Goal: Task Accomplishment & Management: Complete application form

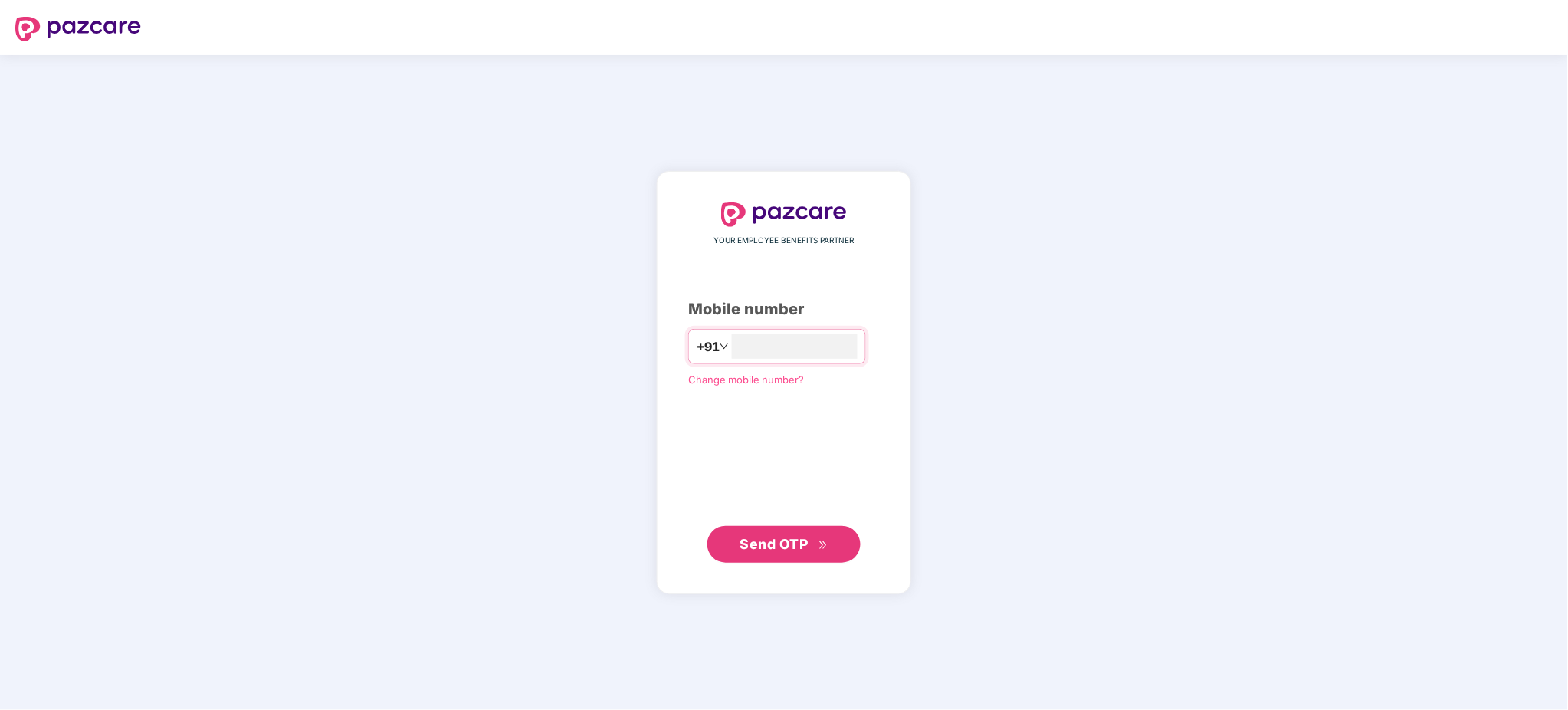
type input "**********"
click at [743, 546] on span "Send OTP" at bounding box center [775, 543] width 68 height 16
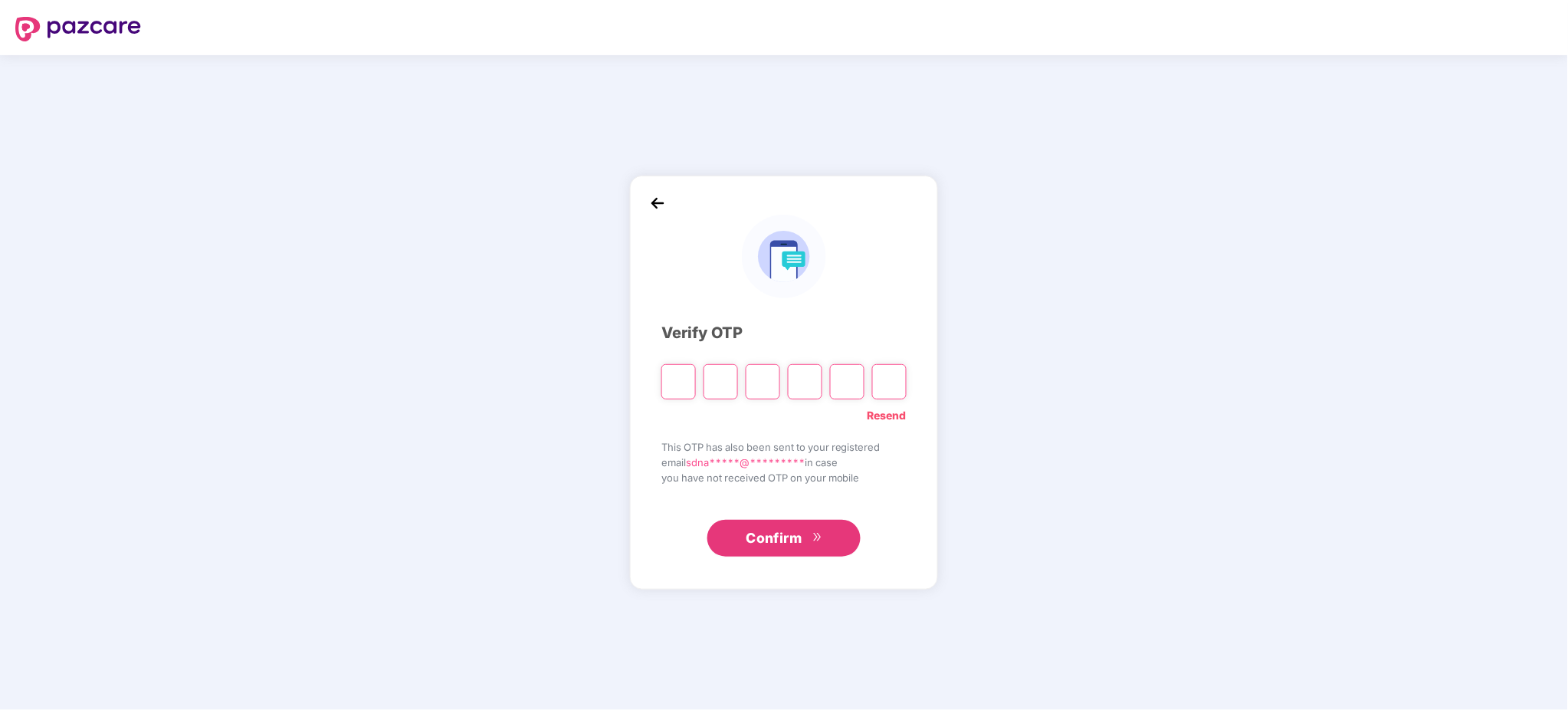
type input "*"
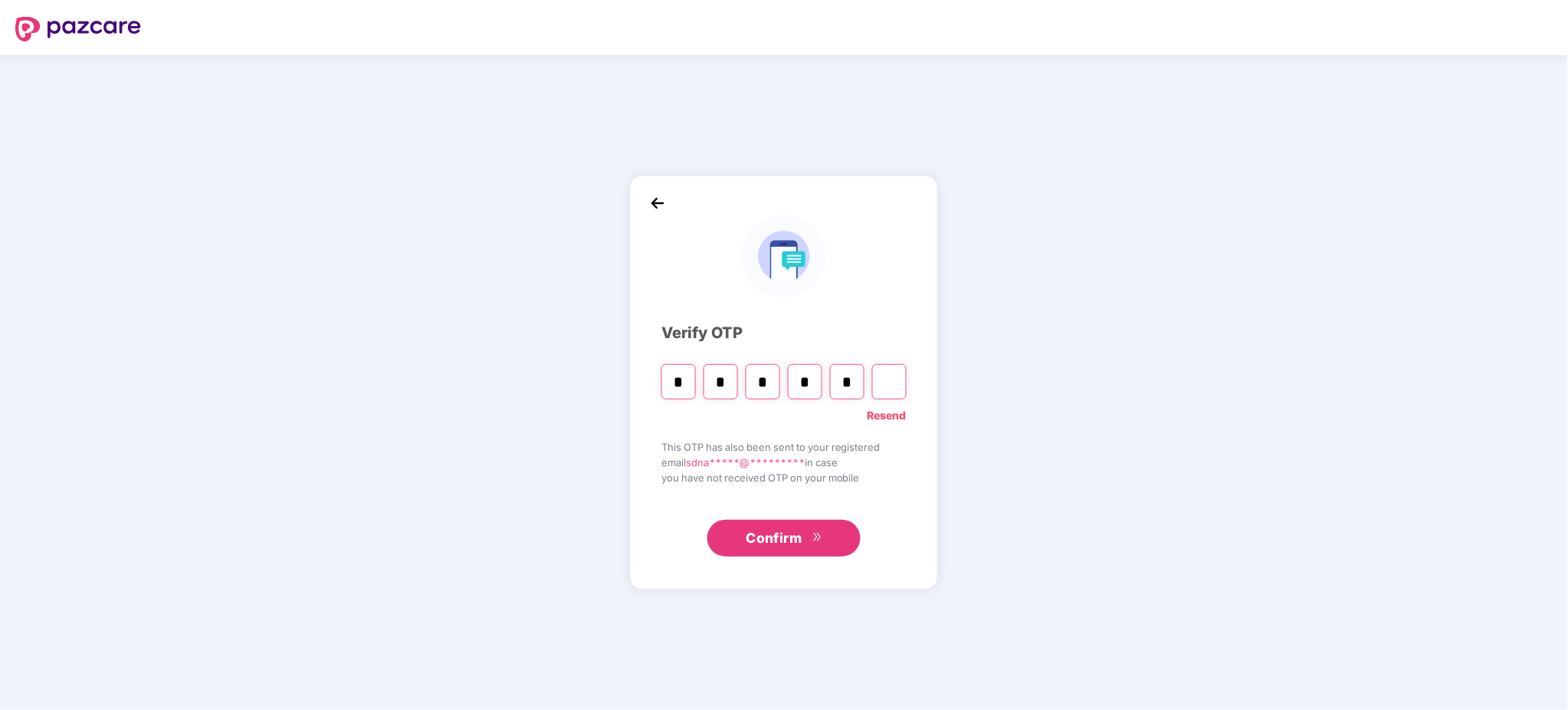
type input "*"
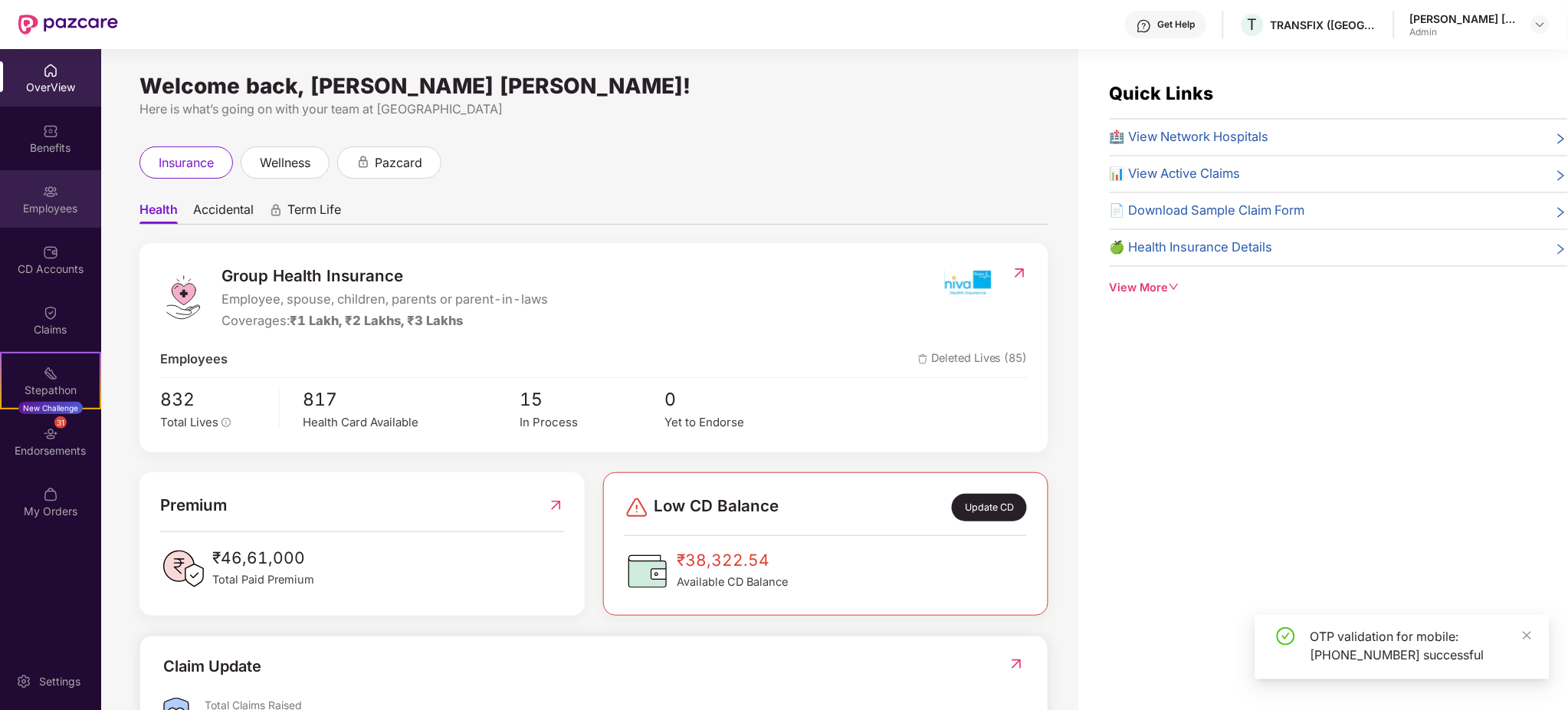
click at [59, 195] on div "Employees" at bounding box center [50, 199] width 101 height 58
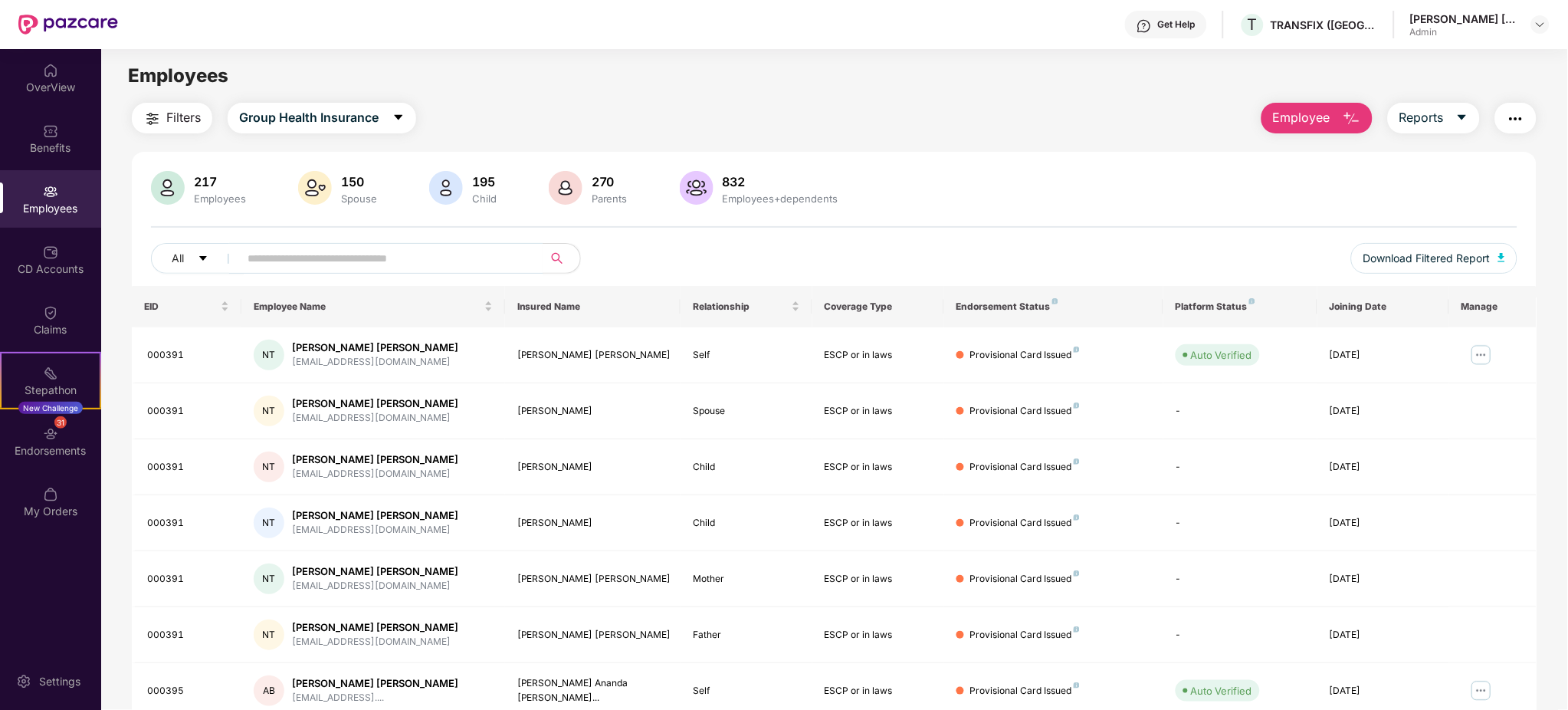
click at [1308, 115] on span "Employee" at bounding box center [1302, 117] width 58 height 19
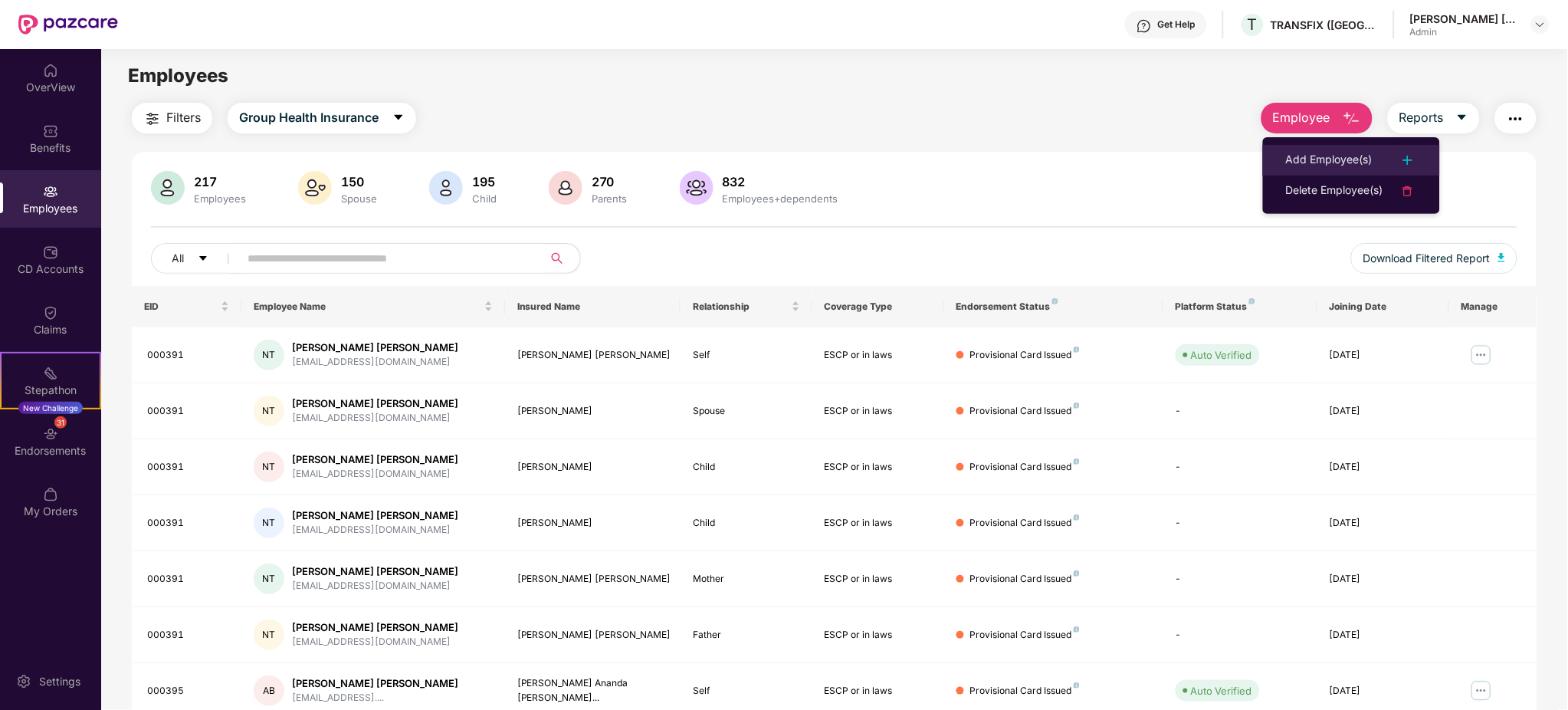
click at [1320, 160] on div "Add Employee(s)" at bounding box center [1329, 160] width 87 height 18
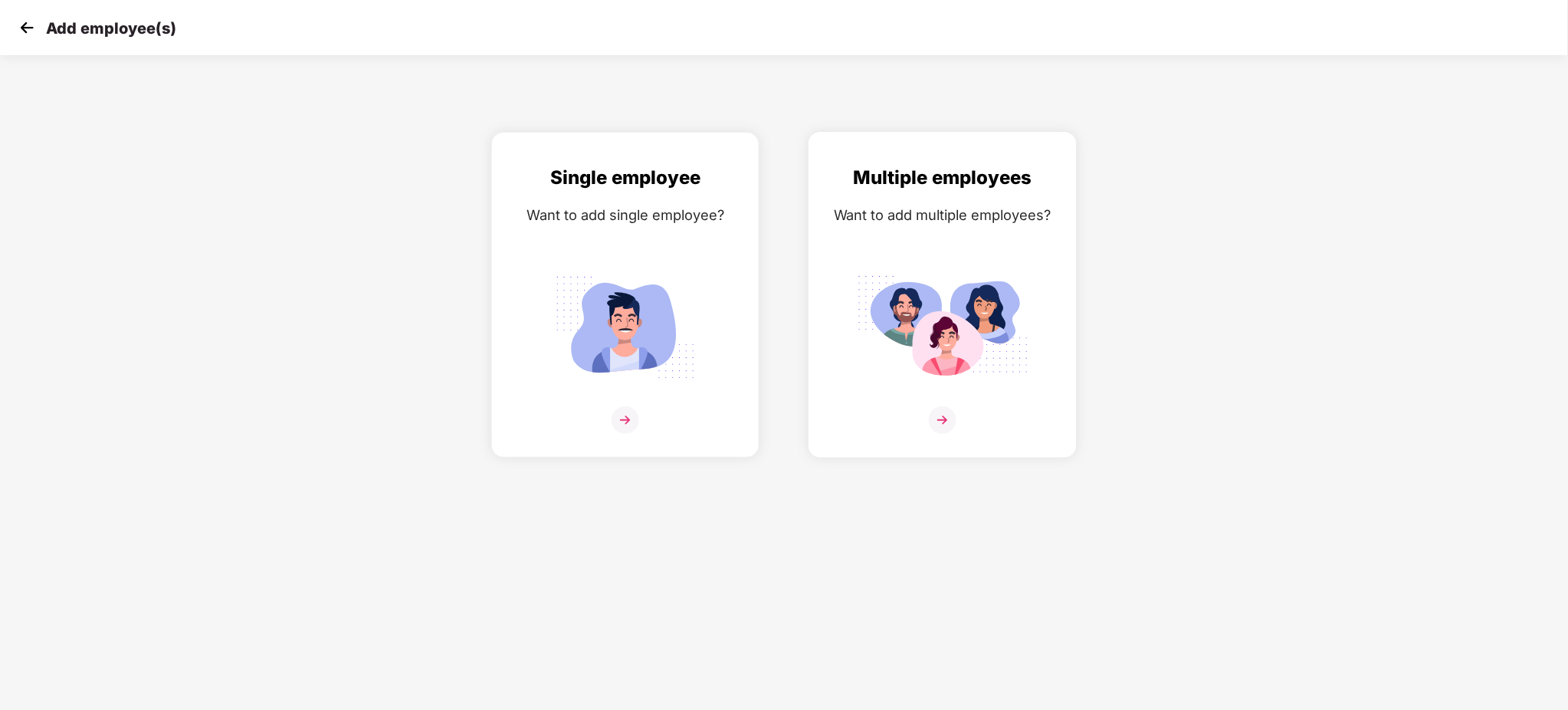
click at [935, 432] on img at bounding box center [943, 420] width 28 height 28
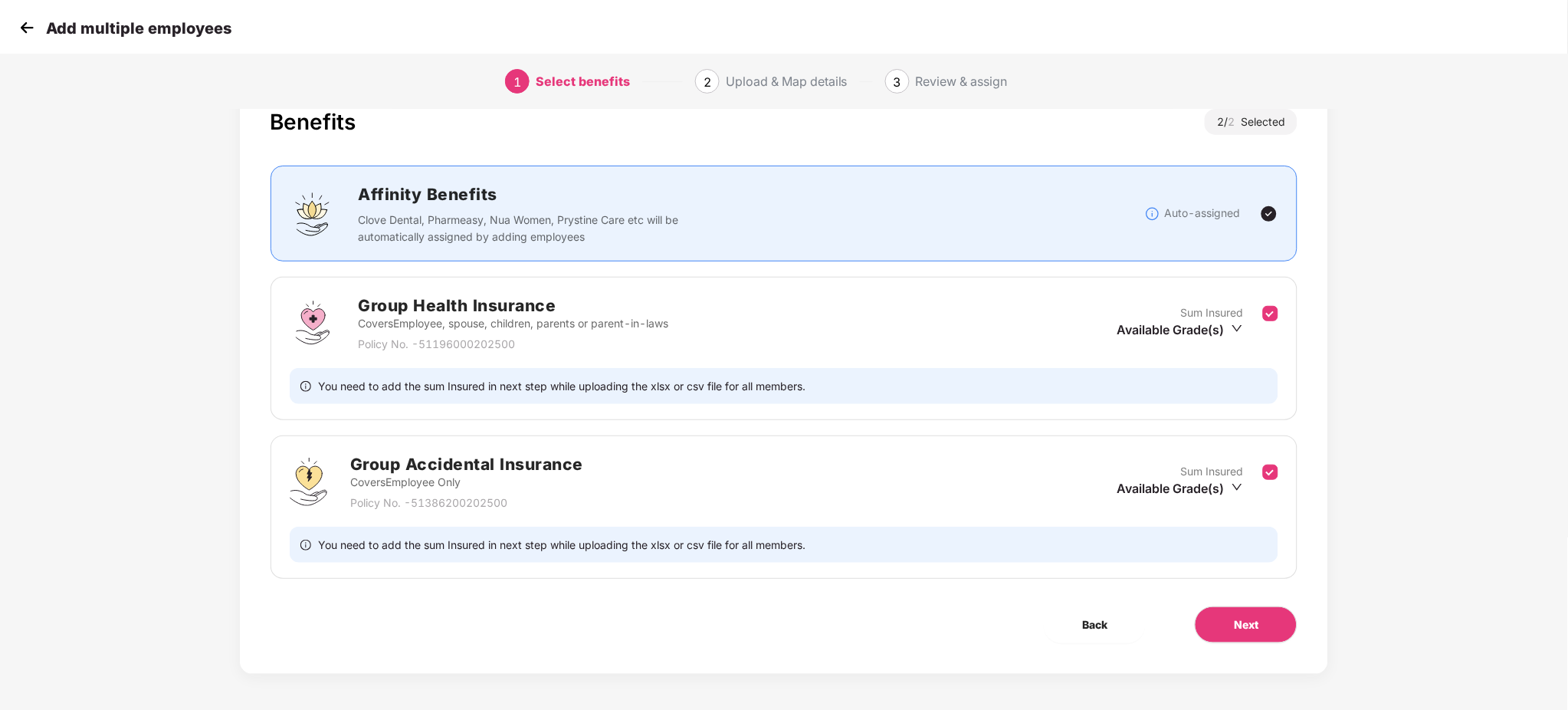
scroll to position [49, 0]
click at [1234, 632] on span "Next" at bounding box center [1245, 623] width 24 height 17
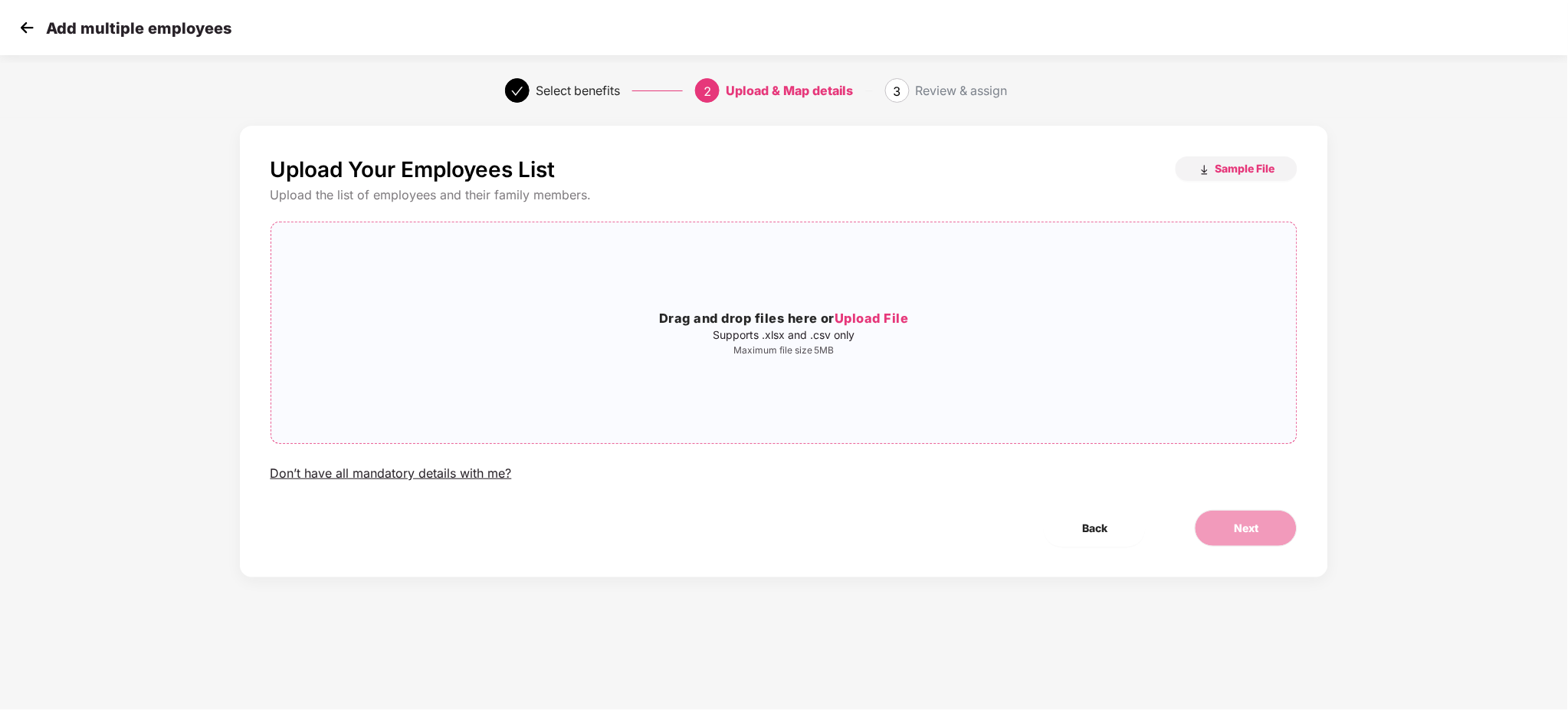
click at [884, 307] on div "Drag and drop files here or Upload File Supports .xlsx and .csv only Maximum fi…" at bounding box center [784, 332] width 1026 height 196
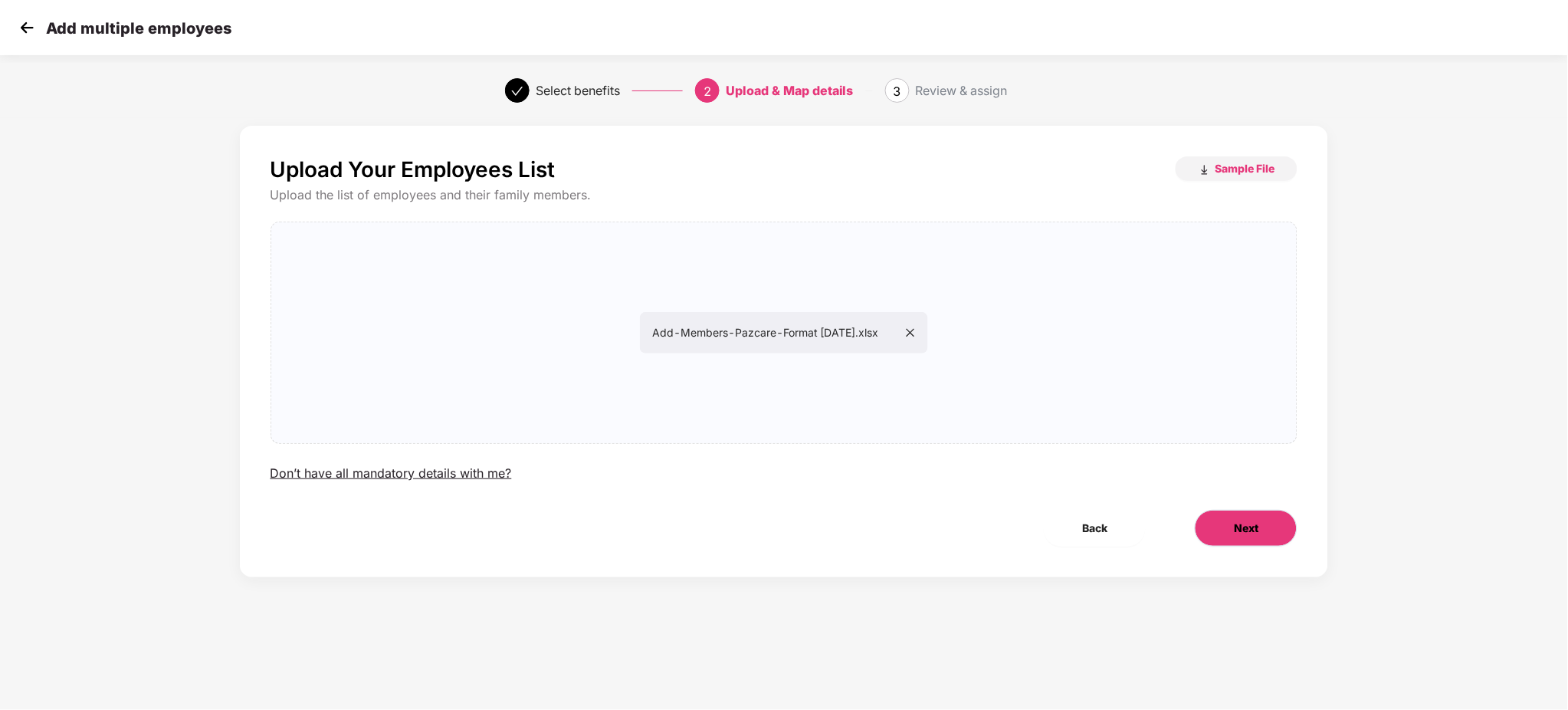
click at [1279, 523] on button "Next" at bounding box center [1246, 528] width 103 height 37
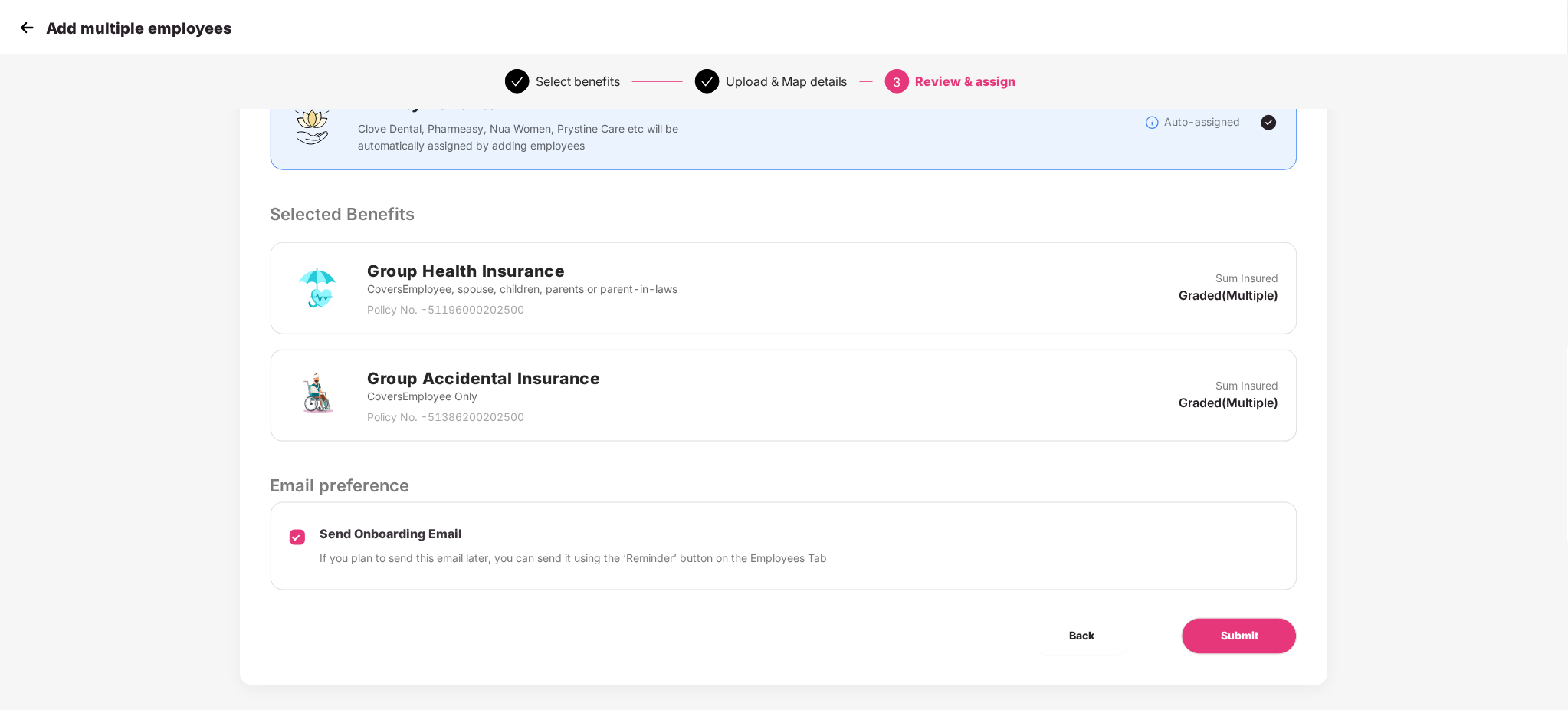
scroll to position [251, 0]
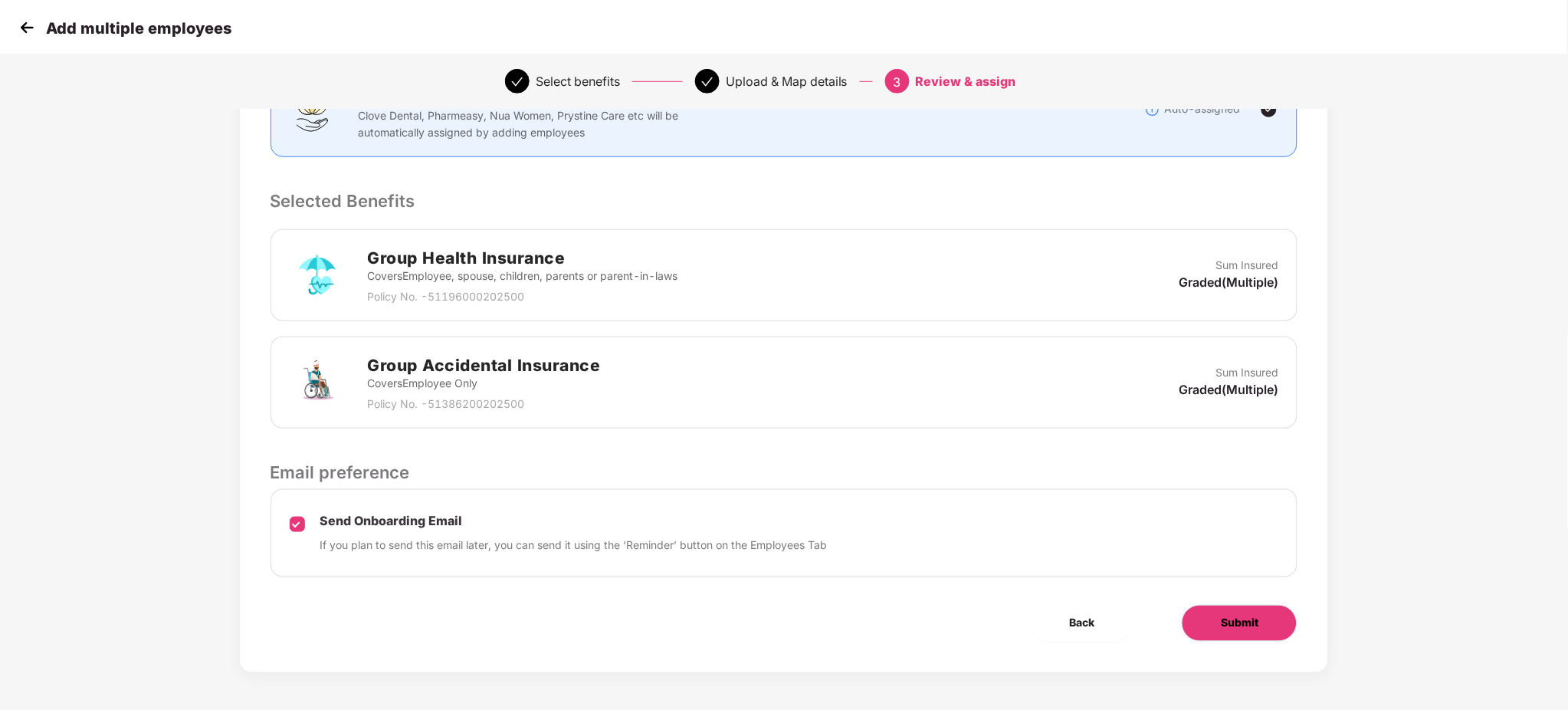
click at [1212, 616] on button "Submit" at bounding box center [1239, 623] width 115 height 37
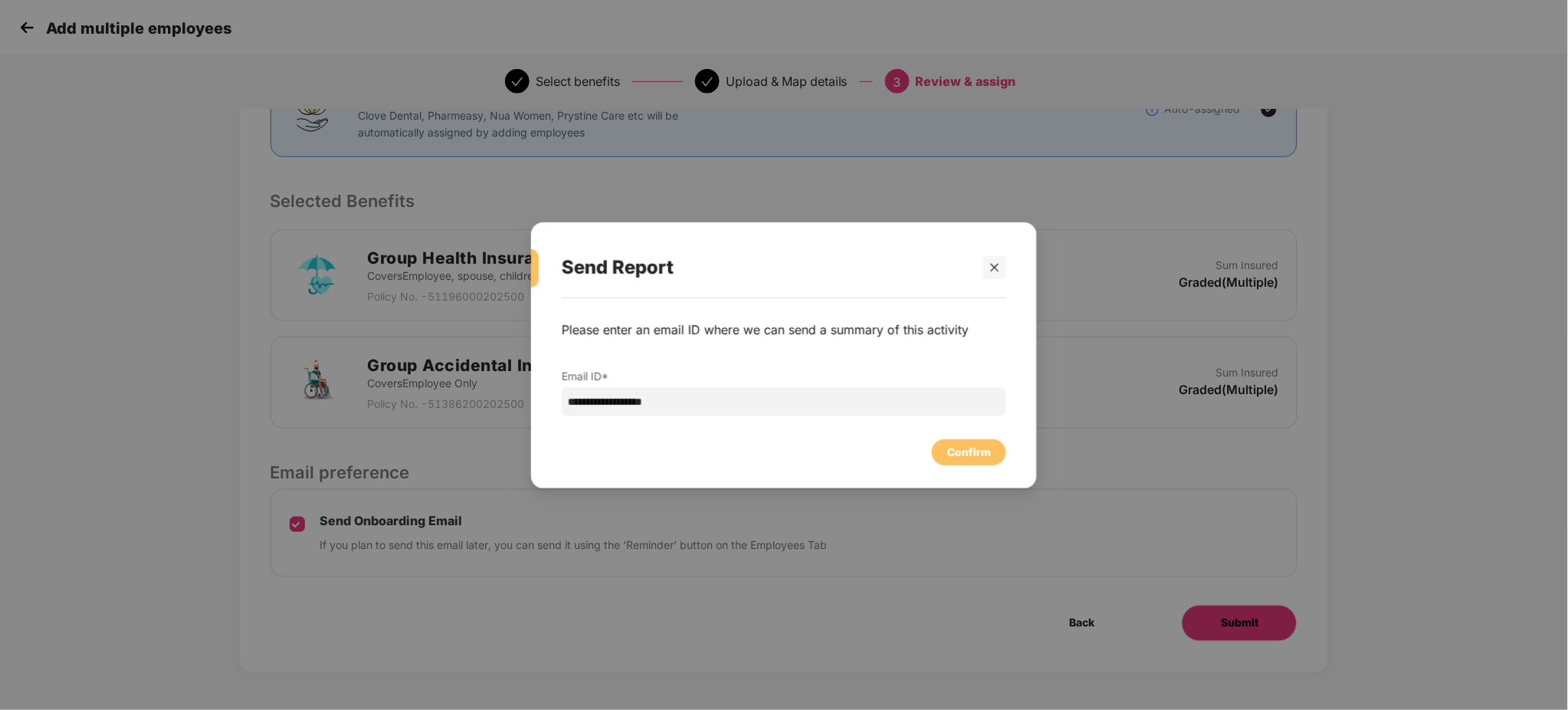
scroll to position [0, 0]
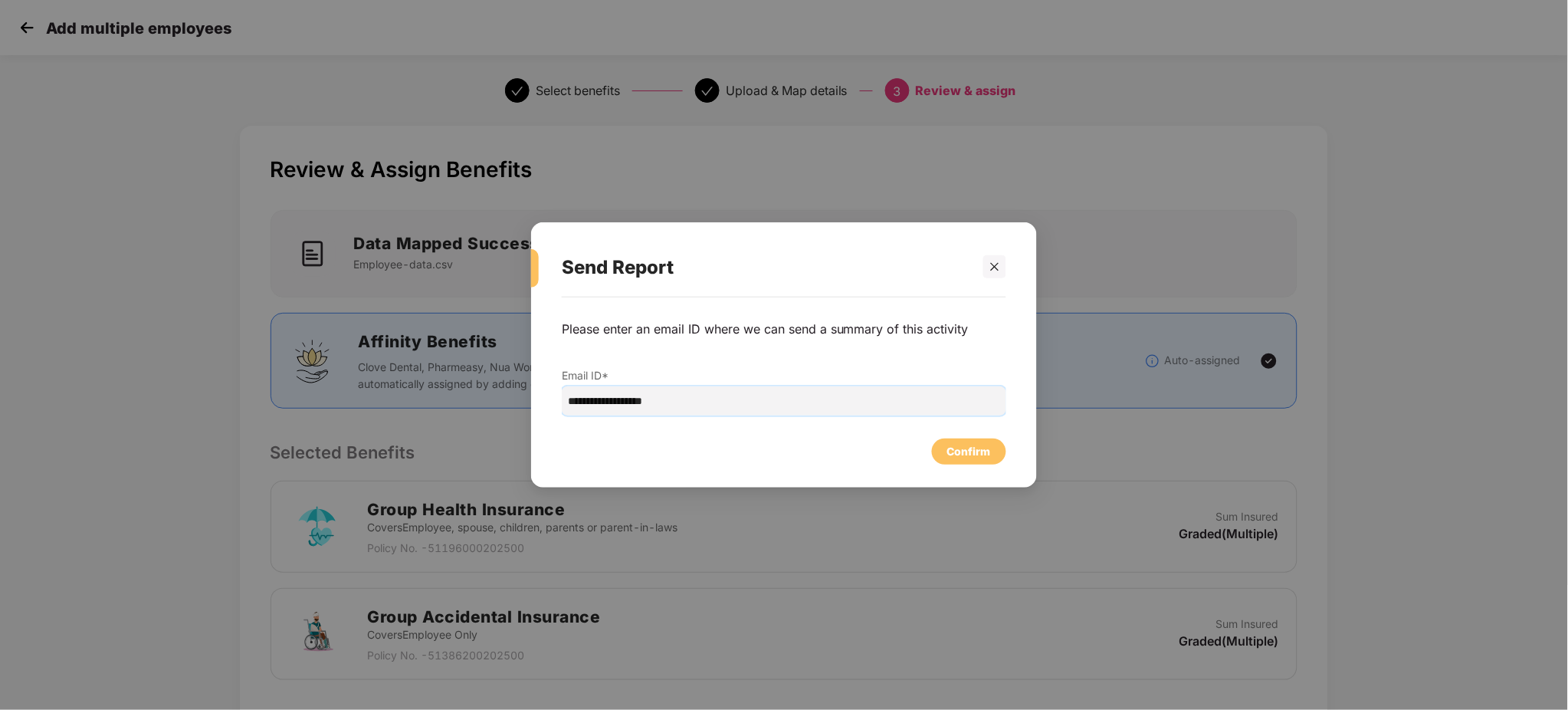
drag, startPoint x: 716, startPoint y: 400, endPoint x: 223, endPoint y: 330, distance: 497.9
click at [223, 330] on div "**********" at bounding box center [784, 355] width 1568 height 710
type input "**********"
click at [989, 267] on icon "close" at bounding box center [995, 267] width 11 height 11
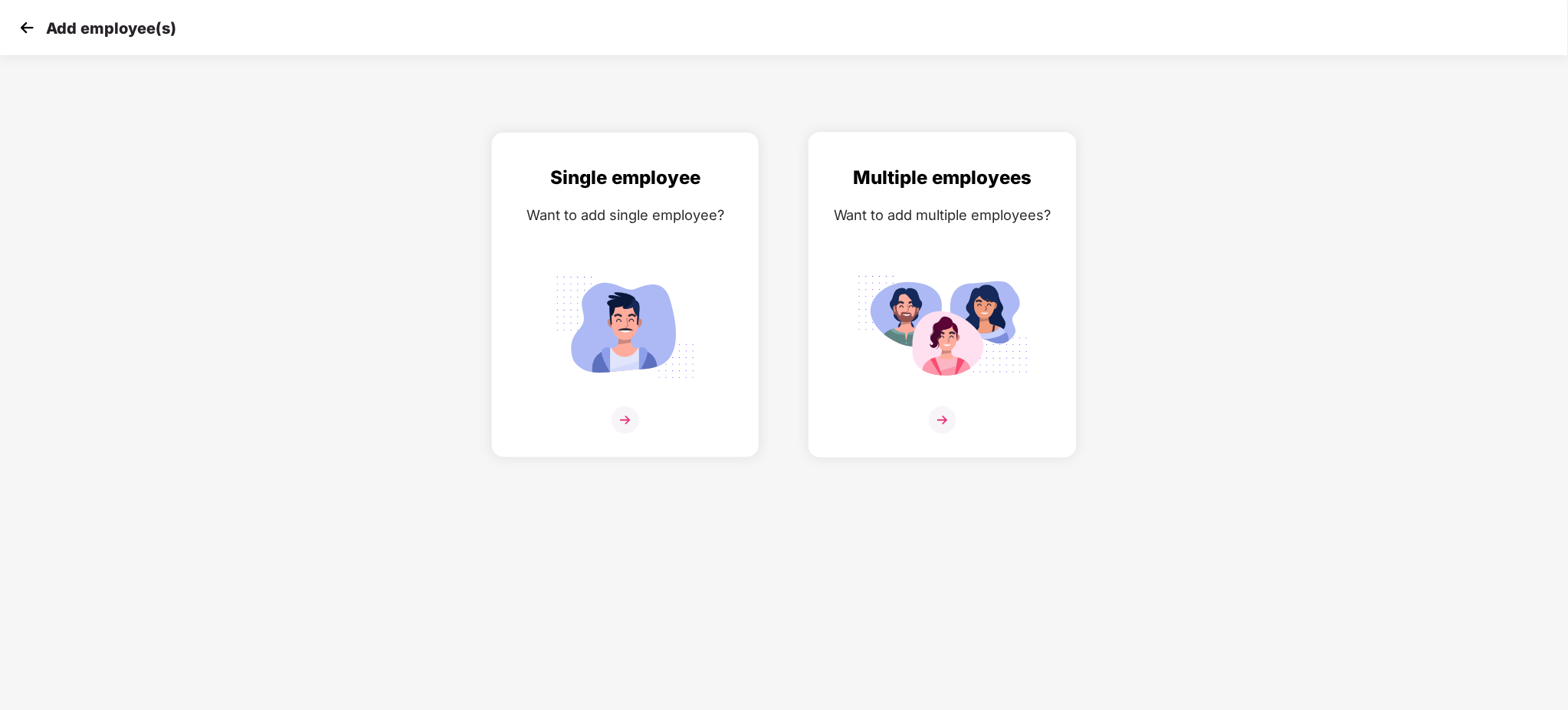
click at [948, 417] on img at bounding box center [943, 420] width 28 height 28
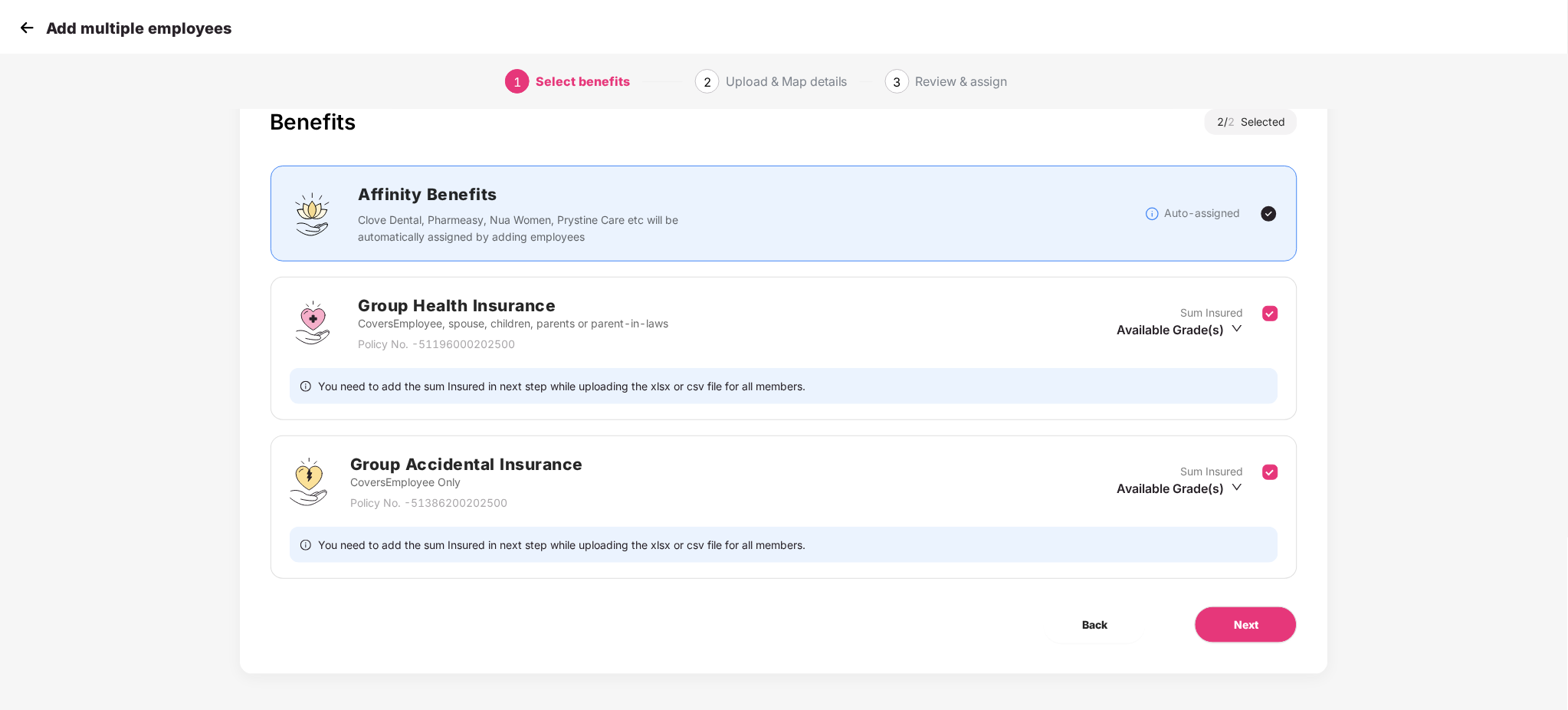
scroll to position [49, 0]
click at [1218, 625] on button "Next" at bounding box center [1246, 623] width 103 height 37
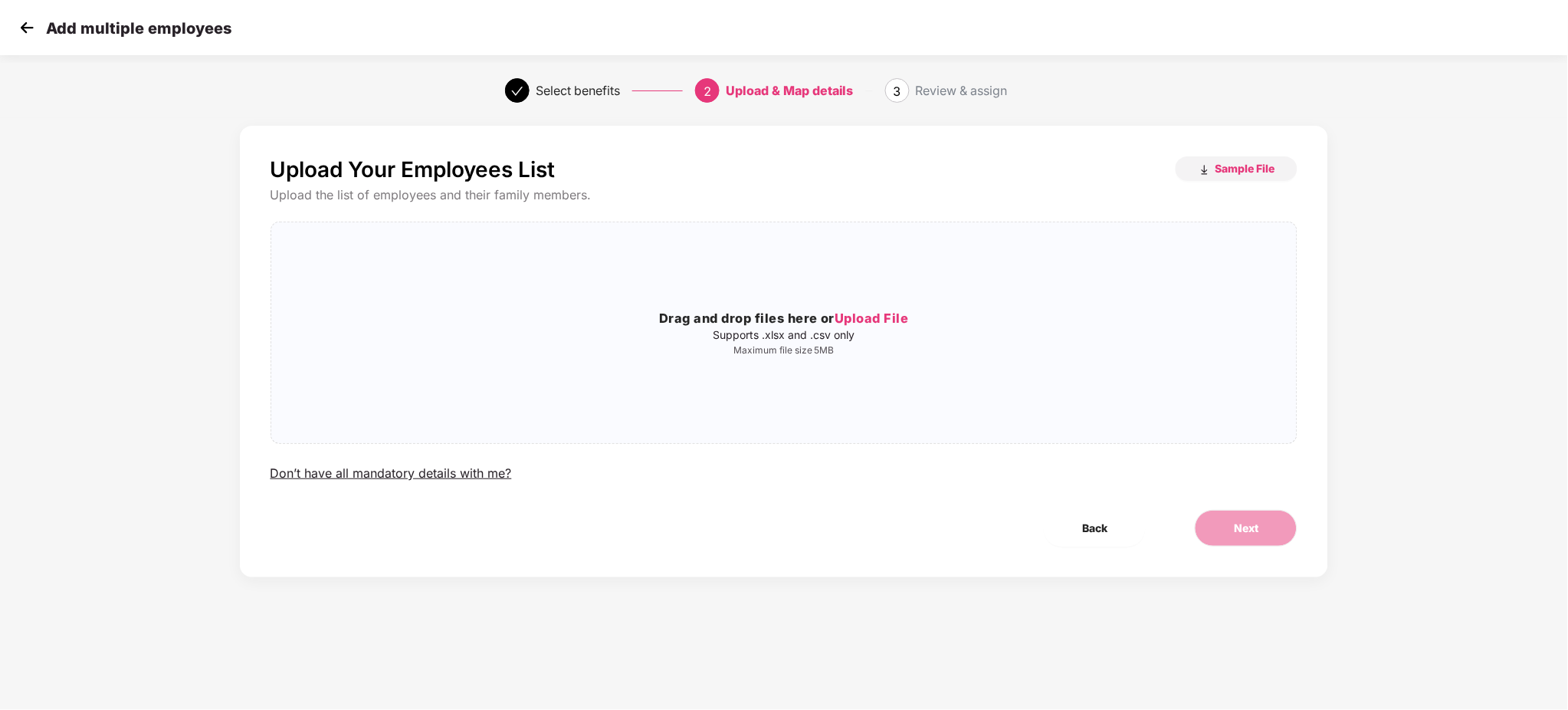
scroll to position [0, 0]
click at [885, 312] on span "Upload File" at bounding box center [871, 317] width 74 height 15
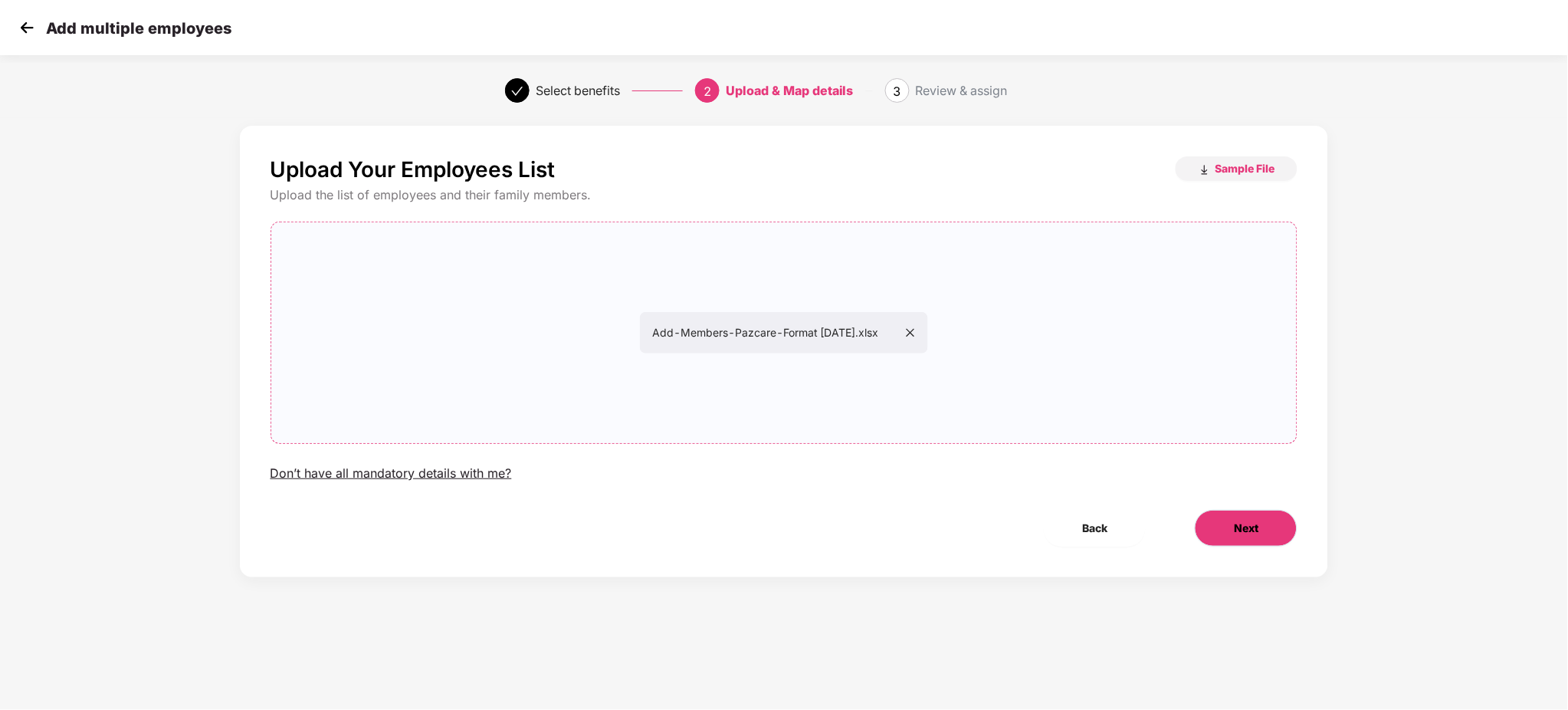
click at [1243, 531] on span "Next" at bounding box center [1245, 528] width 24 height 17
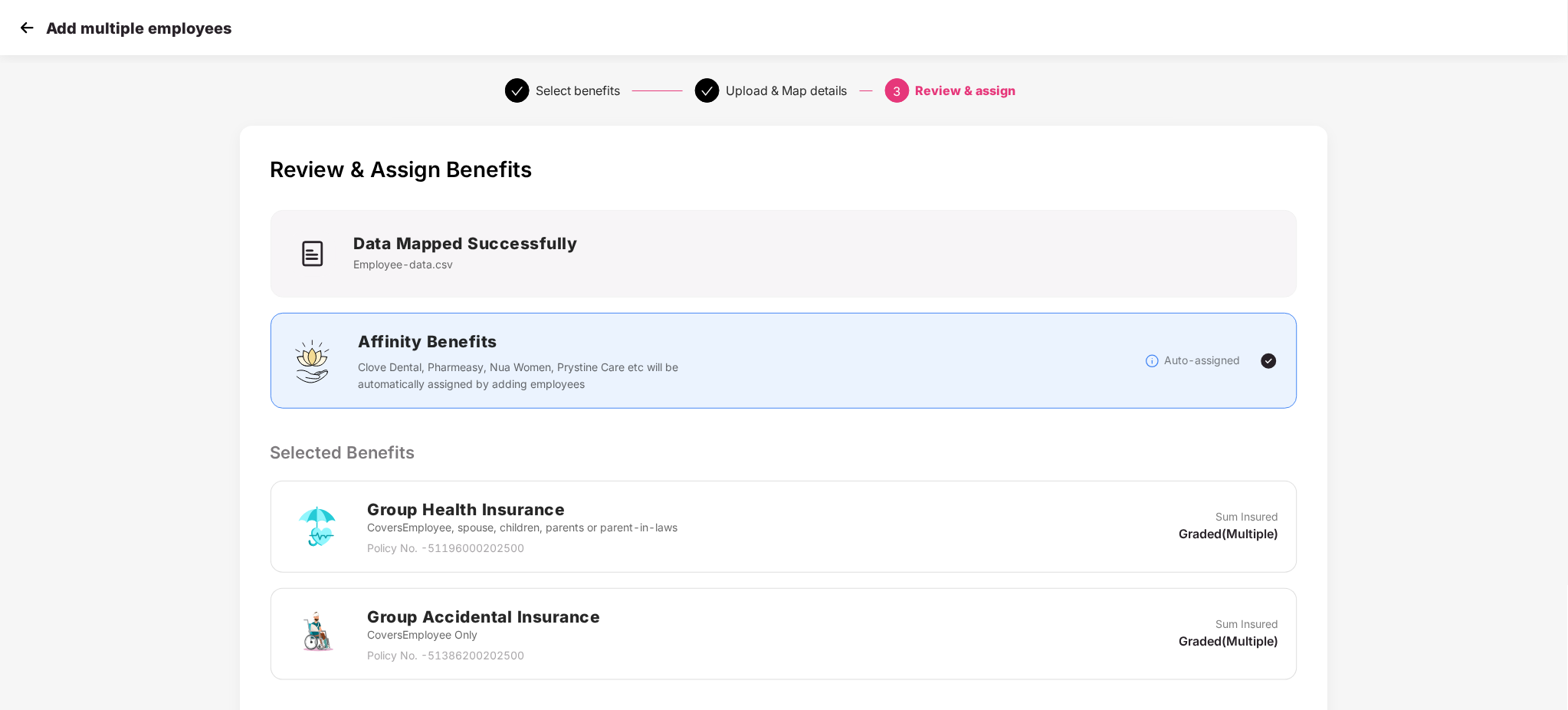
scroll to position [251, 0]
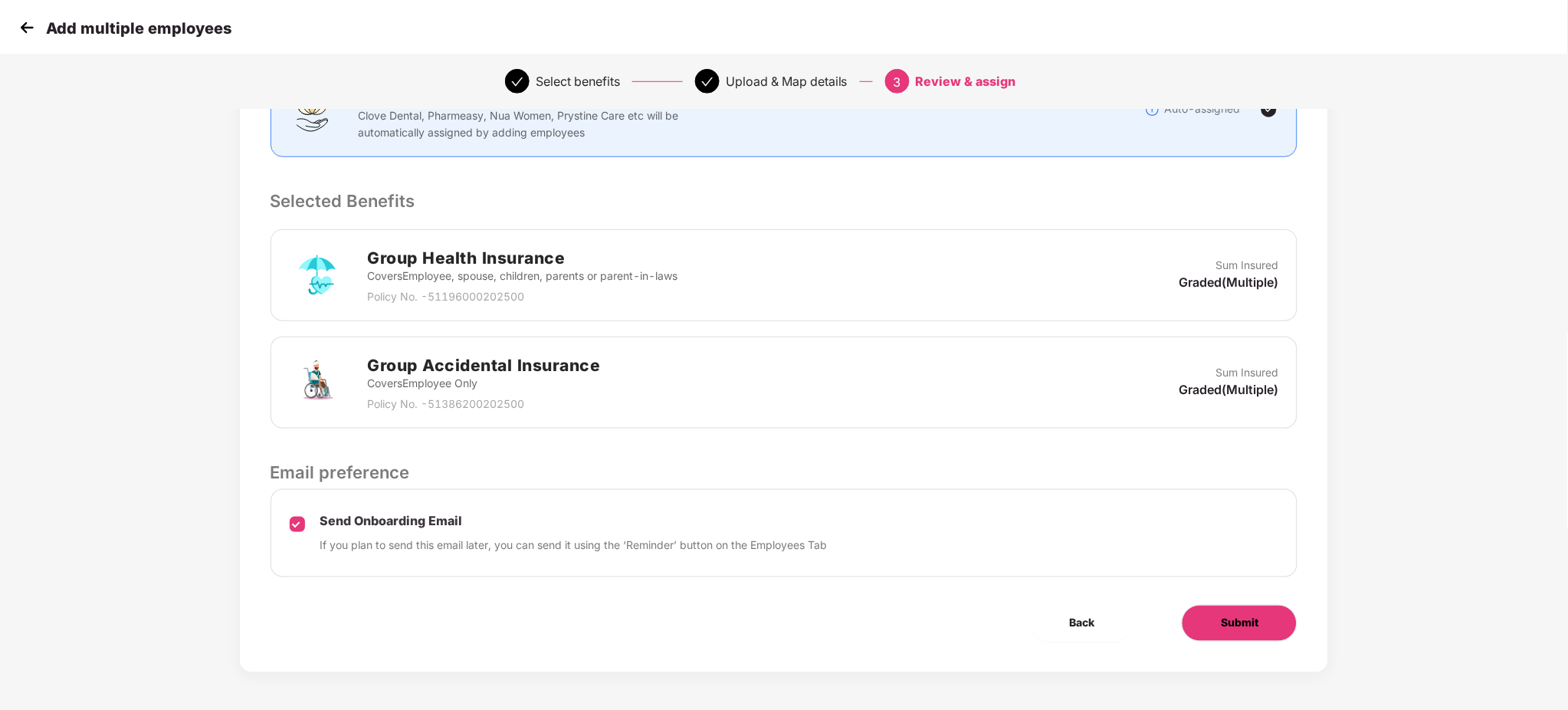
click at [1235, 612] on button "Submit" at bounding box center [1239, 623] width 115 height 37
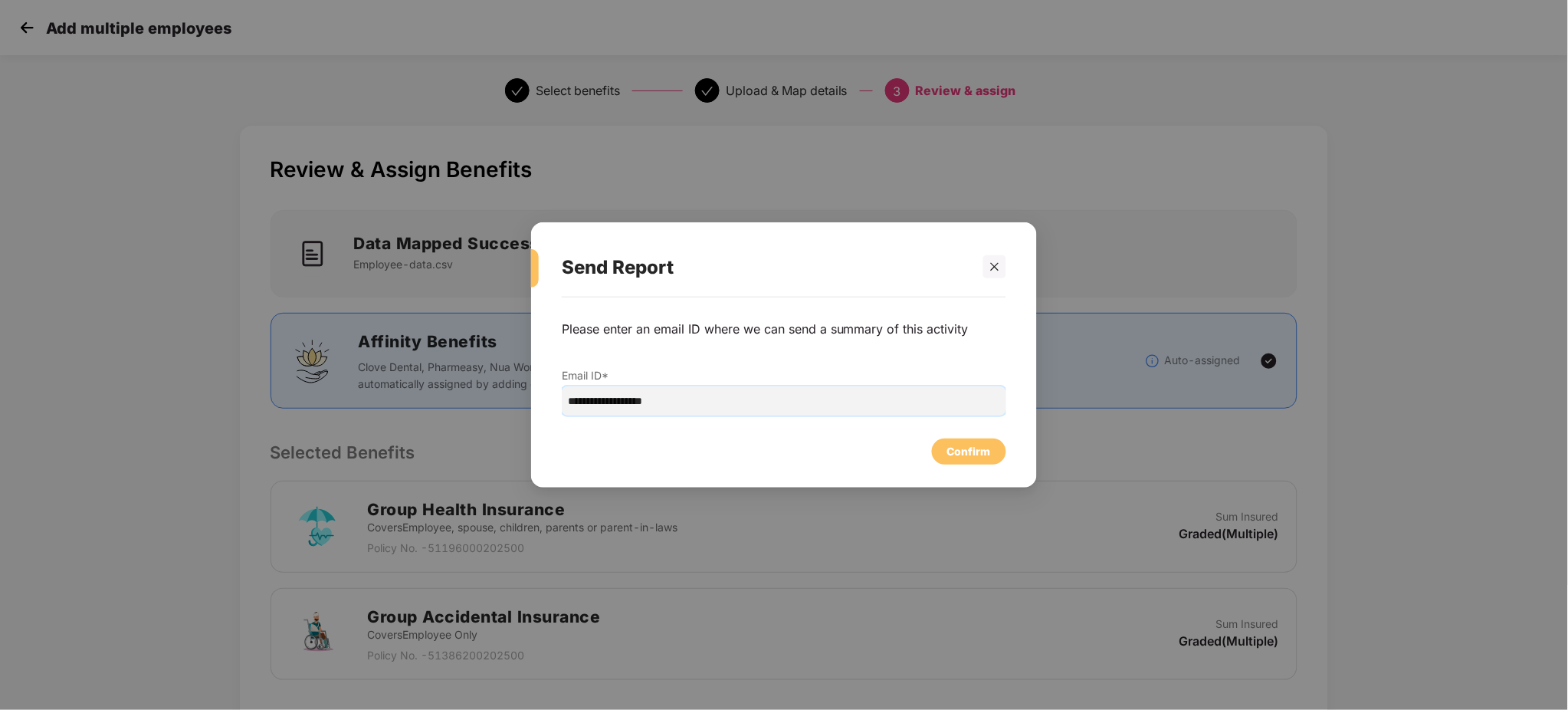
click at [665, 405] on input "**********" at bounding box center [783, 401] width 444 height 29
drag, startPoint x: 460, startPoint y: 377, endPoint x: 274, endPoint y: 357, distance: 187.1
click at [274, 357] on div "**********" at bounding box center [784, 355] width 1568 height 710
type input "**********"
click at [961, 459] on div "Confirm" at bounding box center [969, 451] width 43 height 17
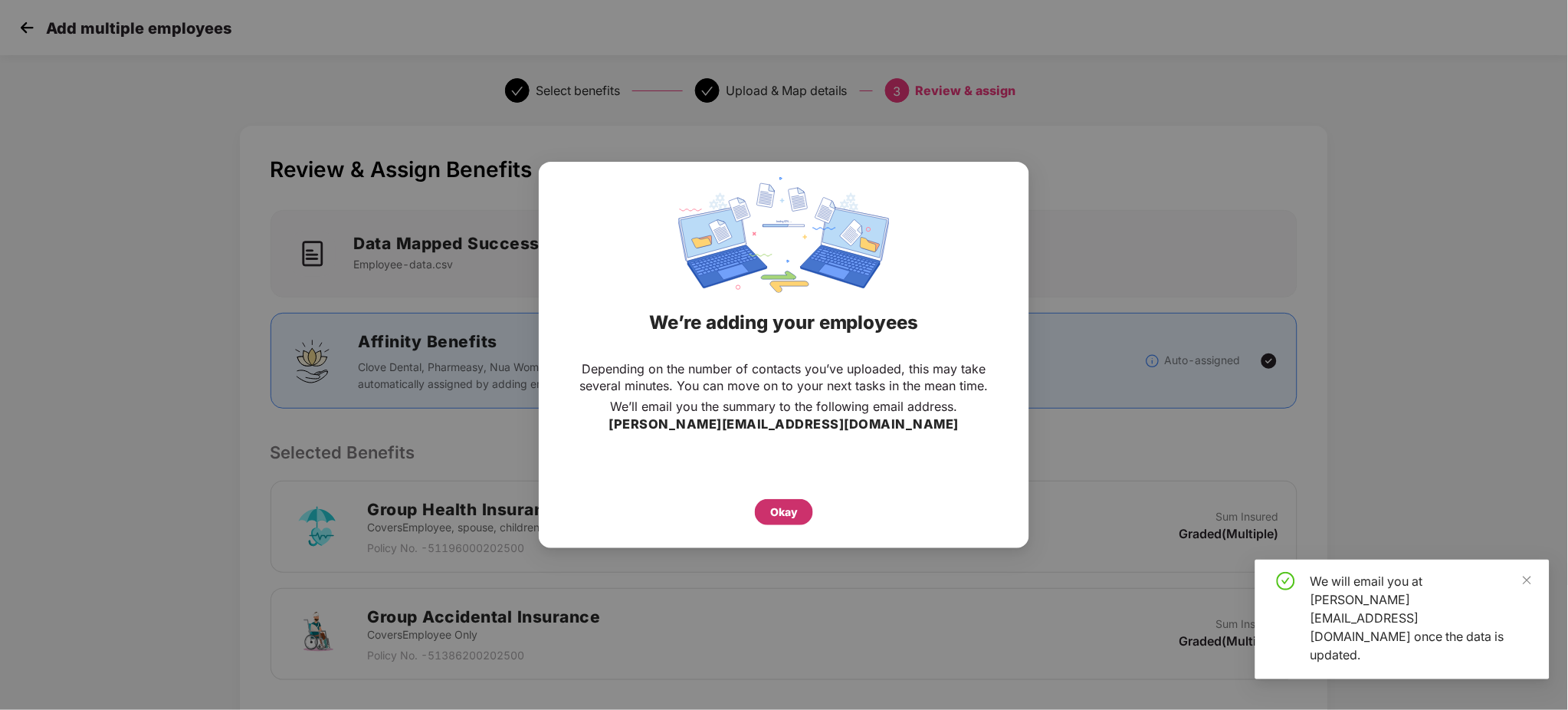
click at [789, 523] on div "Okay" at bounding box center [784, 512] width 59 height 26
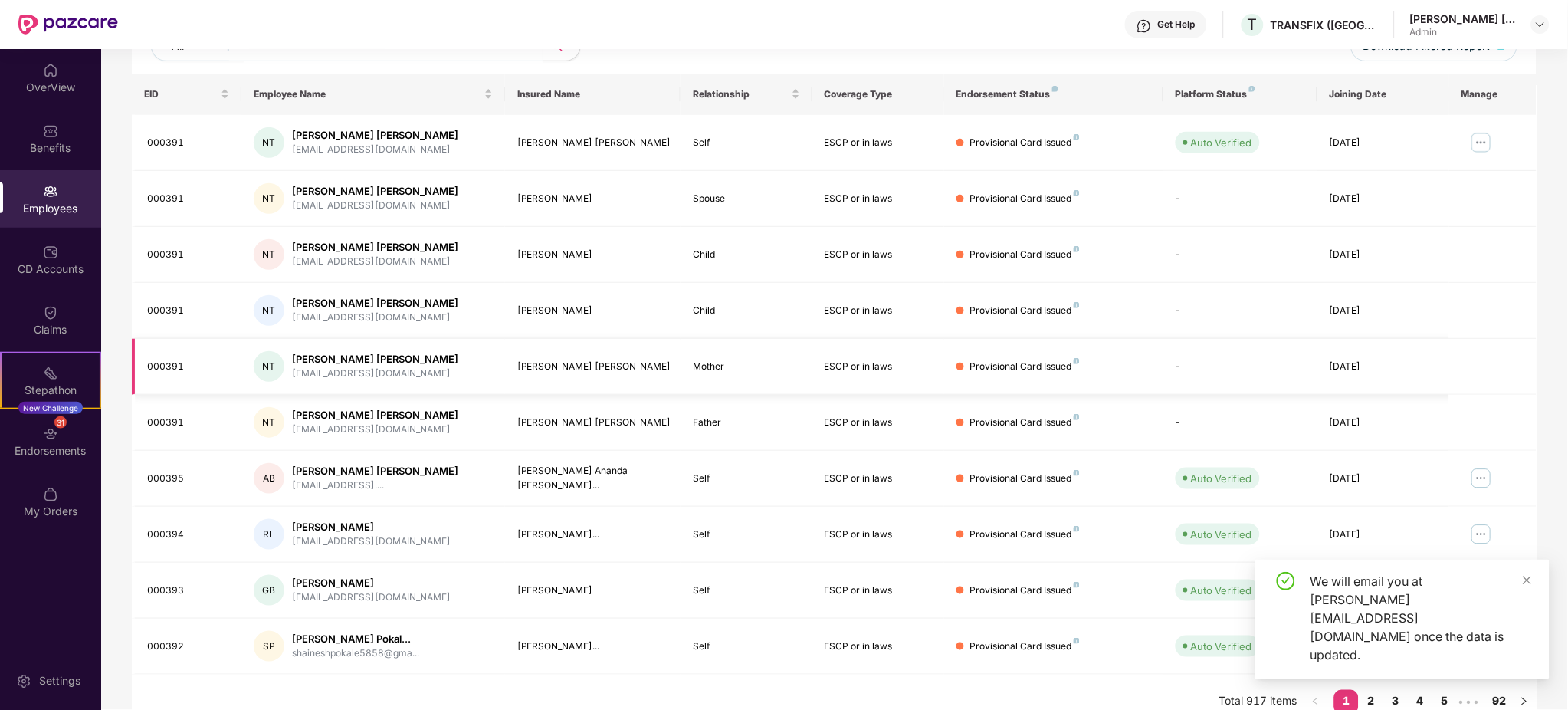
scroll to position [232, 0]
